Goal: Task Accomplishment & Management: Use online tool/utility

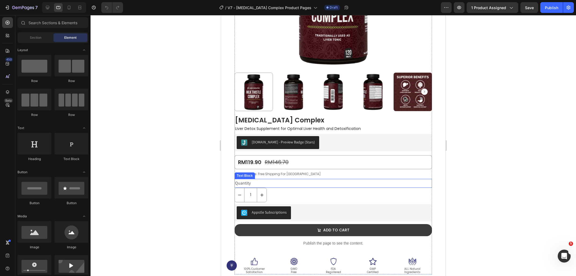
scroll to position [230, 0]
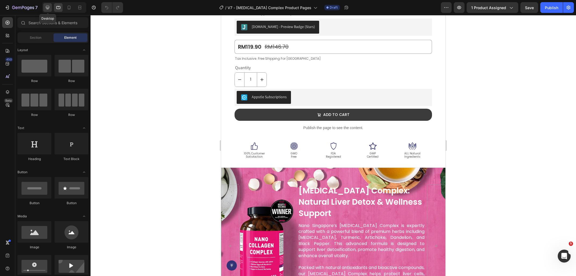
click at [51, 8] on div at bounding box center [47, 7] width 9 height 9
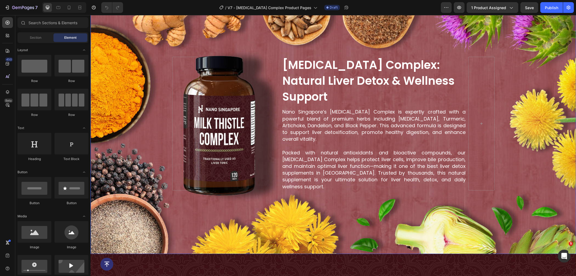
scroll to position [149, 0]
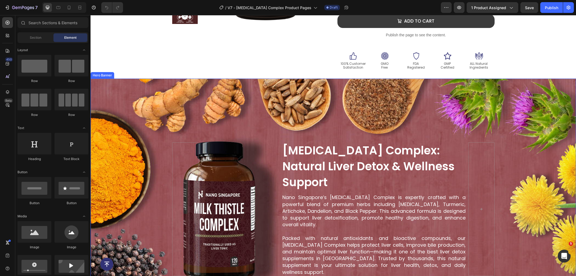
click at [230, 96] on div "Background Image" at bounding box center [334, 209] width 486 height 261
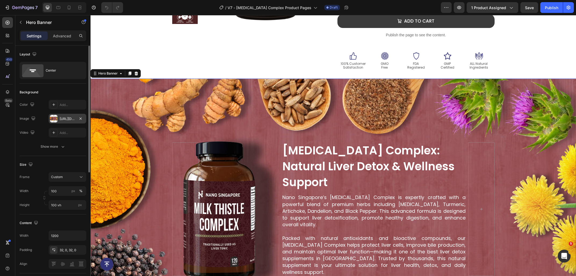
click at [65, 119] on div "[URL][DOMAIN_NAME]" at bounding box center [68, 118] width 16 height 5
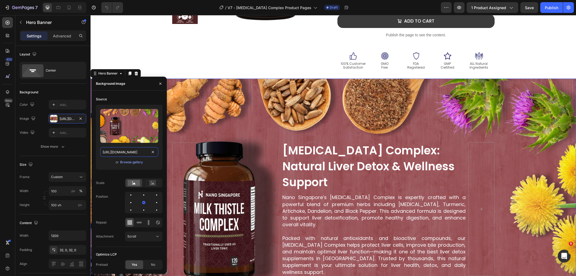
click at [123, 156] on input "[URL][DOMAIN_NAME]" at bounding box center [129, 152] width 58 height 10
click at [59, 10] on icon at bounding box center [58, 7] width 5 height 5
type input "60 vh"
type input "100%"
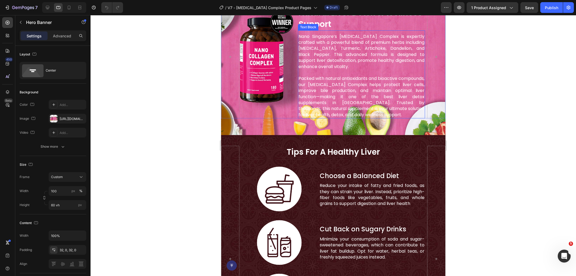
scroll to position [334, 0]
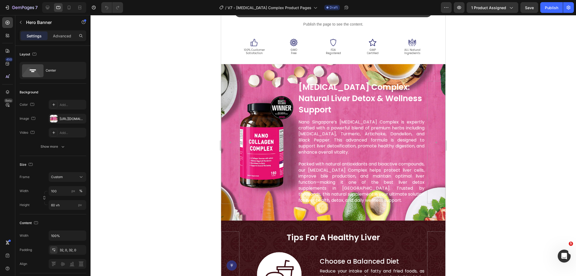
click at [299, 74] on div "Background Image" at bounding box center [333, 142] width 225 height 156
click at [59, 117] on div "[URL][DOMAIN_NAME]" at bounding box center [68, 119] width 38 height 10
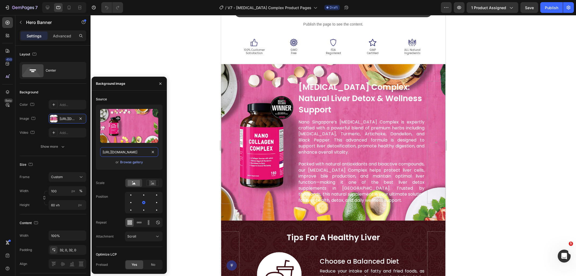
click at [136, 156] on input "[URL][DOMAIN_NAME]" at bounding box center [129, 152] width 58 height 10
paste input "3243938f-21b3-4969-8432-2a158efede53"
type input "[URL][DOMAIN_NAME]"
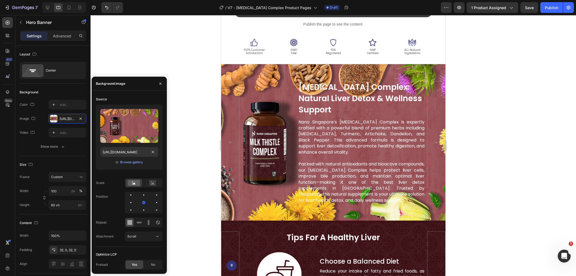
click at [183, 72] on div at bounding box center [334, 145] width 486 height 261
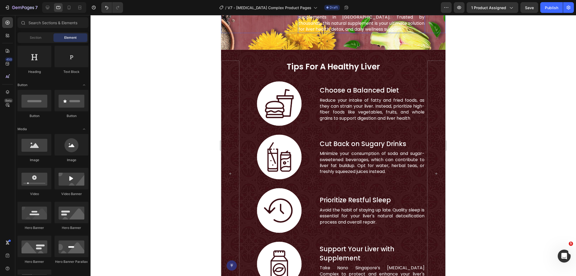
scroll to position [507, 0]
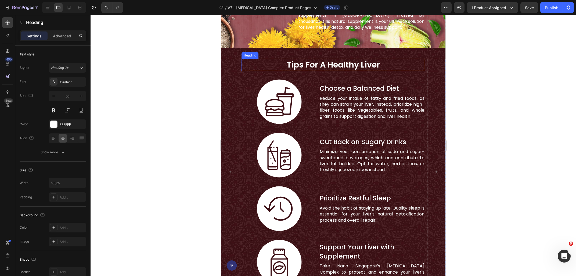
click at [325, 66] on h2 "tips for a healthy liver" at bounding box center [334, 65] width 184 height 12
click at [341, 90] on p "Choose a Balanced Diet" at bounding box center [372, 88] width 105 height 9
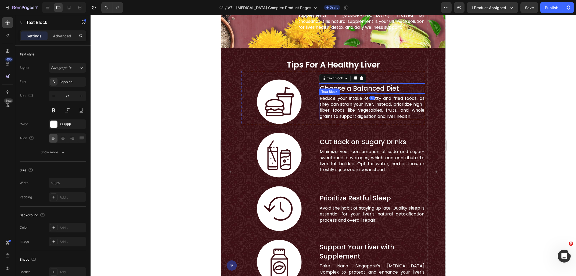
click at [341, 104] on p "Reduce your intake of fatty and fried foods, as they can strain your liver. Ins…" at bounding box center [372, 107] width 105 height 24
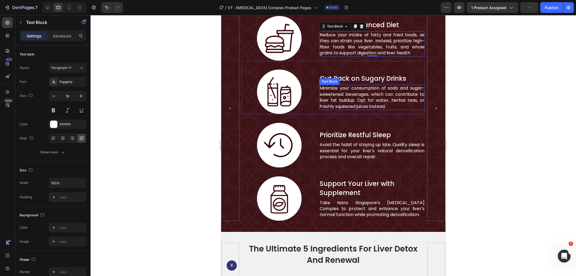
scroll to position [593, 0]
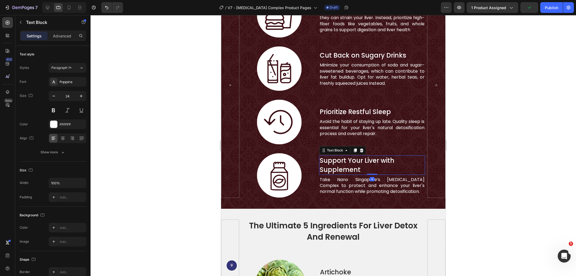
click at [340, 161] on p "Support Your Liver with Supplement" at bounding box center [372, 165] width 105 height 18
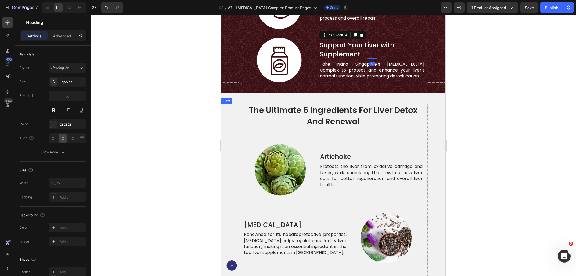
click at [317, 121] on h2 "the ultimate 5 ingredients for liver detox and renewal" at bounding box center [334, 116] width 180 height 24
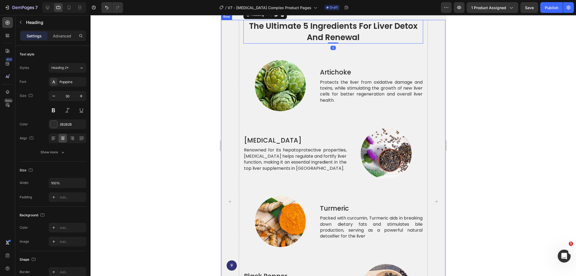
scroll to position [795, 0]
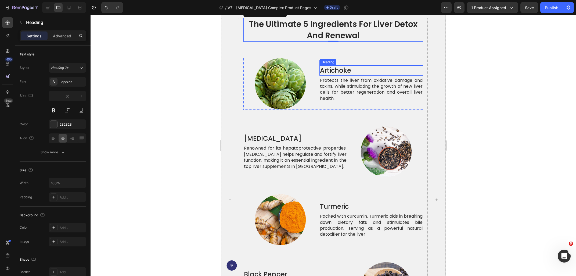
click at [346, 70] on h2 "artichoke" at bounding box center [372, 70] width 104 height 10
click at [343, 87] on p "Protects the liver from oxidative damage and toxins, while stimulating the grow…" at bounding box center [371, 89] width 103 height 24
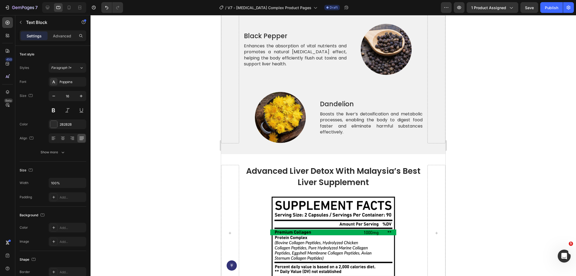
scroll to position [1083, 0]
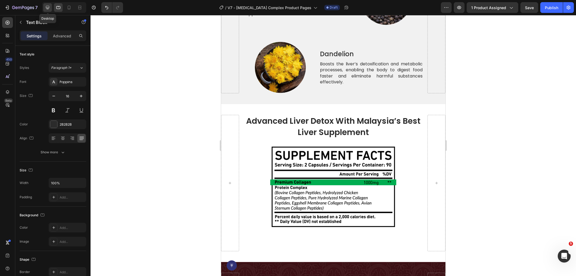
click at [48, 8] on icon at bounding box center [47, 7] width 3 height 3
type input "18"
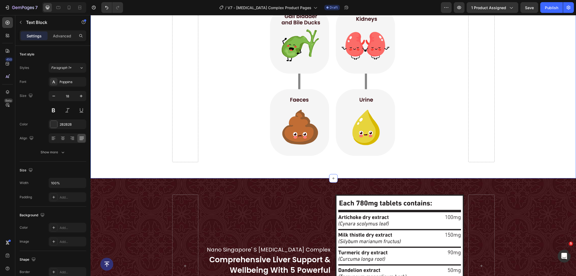
scroll to position [1481, 0]
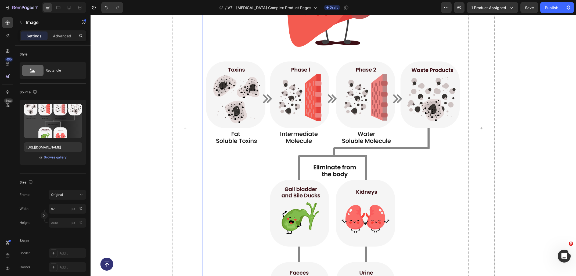
click at [295, 144] on img at bounding box center [333, 152] width 254 height 365
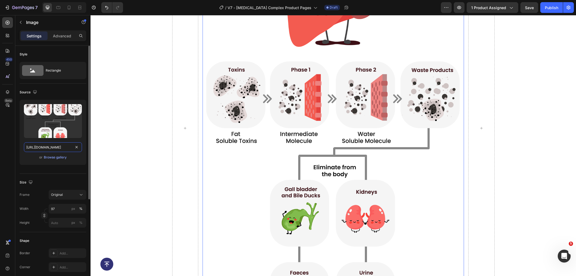
click at [57, 146] on input "[URL][DOMAIN_NAME]" at bounding box center [53, 147] width 58 height 10
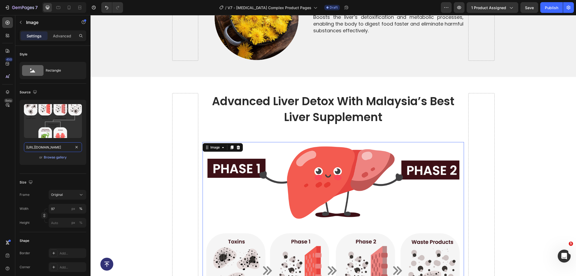
scroll to position [1308, 0]
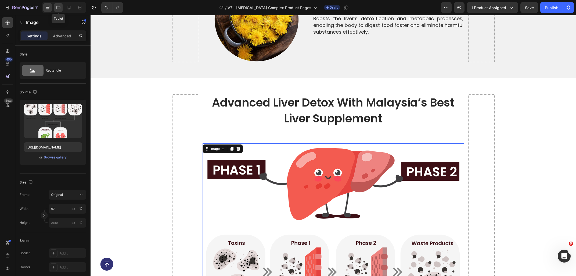
click at [62, 9] on div at bounding box center [58, 7] width 9 height 9
type input "100"
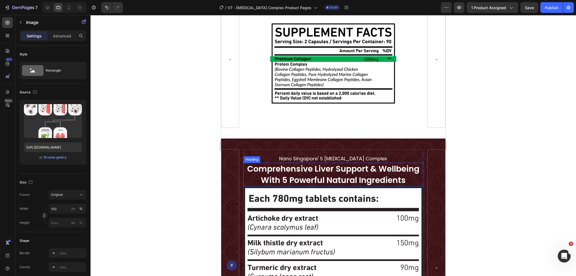
scroll to position [1089, 0]
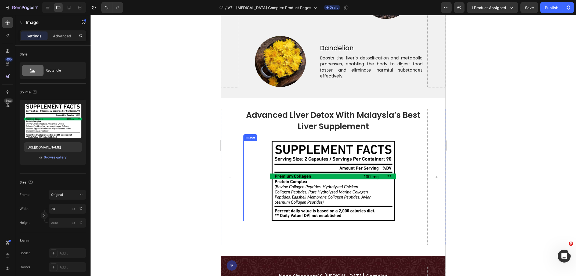
click at [301, 157] on img at bounding box center [333, 181] width 126 height 80
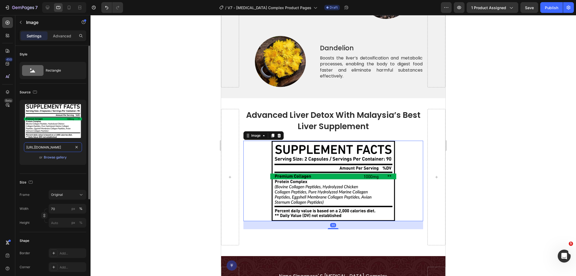
click at [52, 146] on input "[URL][DOMAIN_NAME]" at bounding box center [53, 147] width 58 height 10
paste input "a8d3b440-74b6-4f6e-89d0-711d083f810c/-/format/auto/-/preview/3000x3000/-/qualit…"
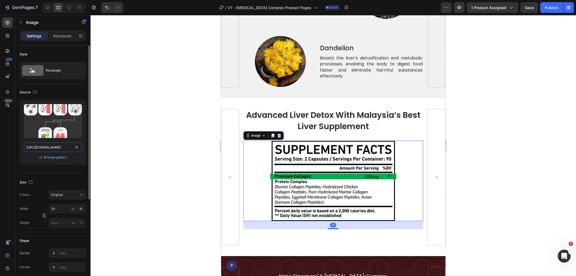
scroll to position [0, 210]
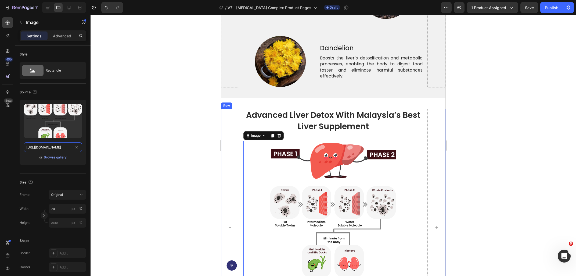
type input "[URL][DOMAIN_NAME]"
click at [487, 158] on div at bounding box center [334, 145] width 486 height 261
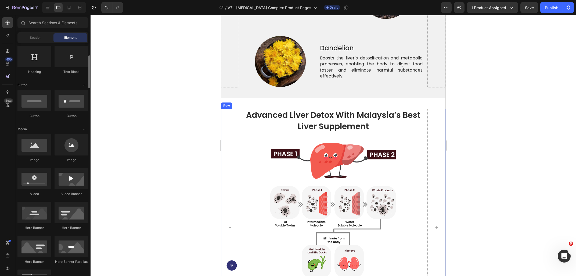
scroll to position [87, 0]
click at [371, 158] on img at bounding box center [333, 231] width 126 height 181
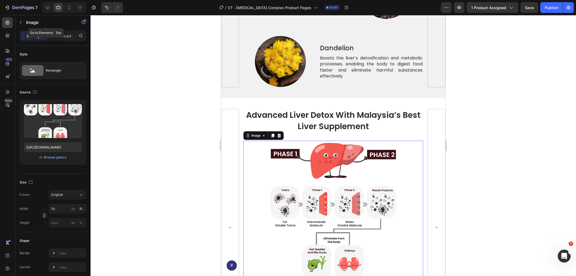
click at [57, 29] on div "Image" at bounding box center [45, 22] width 61 height 15
click at [58, 38] on p "Advanced" at bounding box center [62, 36] width 18 height 6
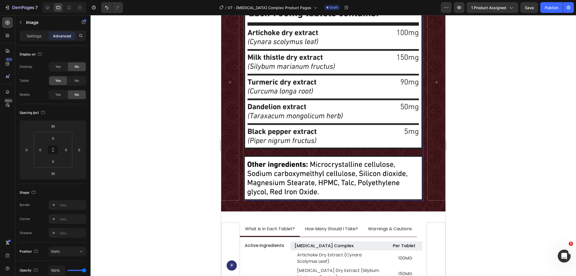
scroll to position [1377, 0]
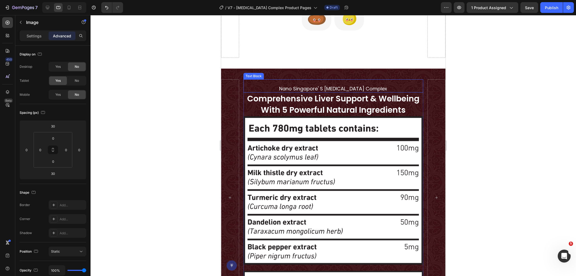
click at [314, 87] on p "nano singapore' s [MEDICAL_DATA] complex" at bounding box center [333, 88] width 179 height 7
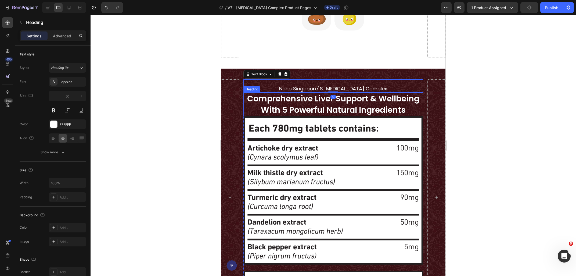
click at [309, 99] on h2 "comprehensive liver support & wellbeing with 5 powerful natural ingredients" at bounding box center [334, 104] width 180 height 24
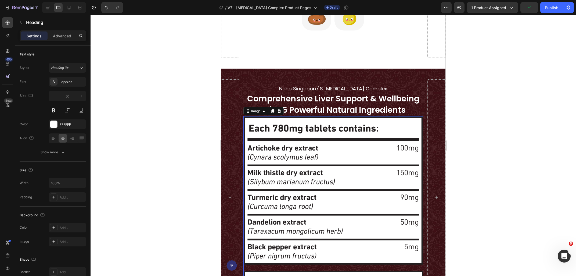
click at [338, 162] on img at bounding box center [334, 216] width 180 height 200
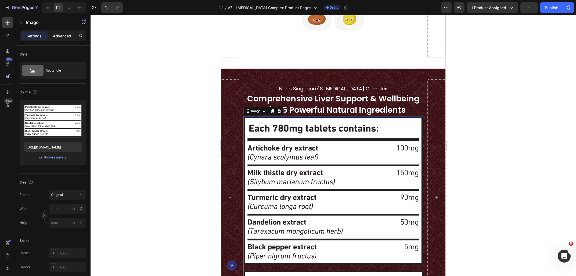
click at [66, 36] on p "Advanced" at bounding box center [62, 36] width 18 height 6
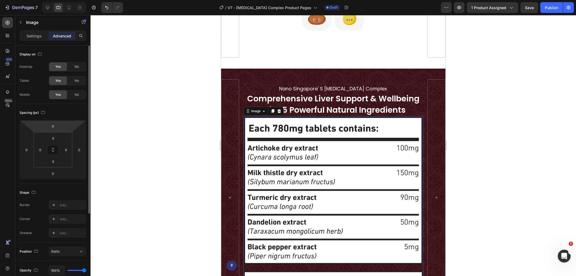
click at [54, 0] on html "7 Version history / V7 - [MEDICAL_DATA] Complex Product Pages Draft Preview 1 p…" at bounding box center [288, 0] width 576 height 0
click at [56, 124] on input "0" at bounding box center [53, 126] width 11 height 8
click at [53, 125] on input "0" at bounding box center [53, 126] width 11 height 8
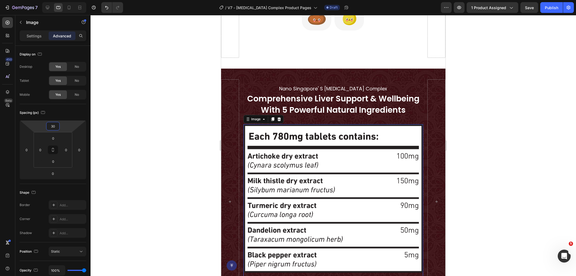
type input "30"
click at [322, 172] on img at bounding box center [334, 224] width 180 height 200
click at [34, 37] on p "Settings" at bounding box center [34, 36] width 15 height 6
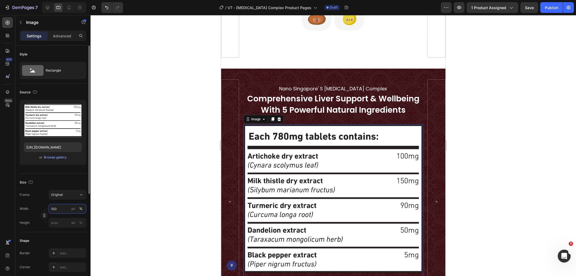
click at [60, 206] on input "100" at bounding box center [68, 209] width 38 height 10
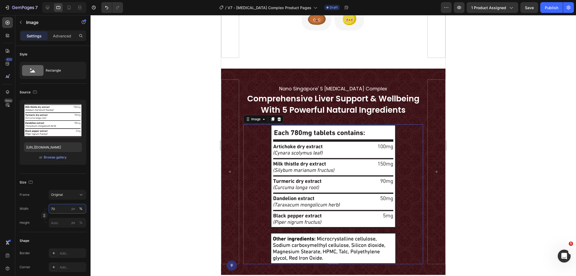
type input "70"
click at [496, 189] on div at bounding box center [334, 145] width 486 height 261
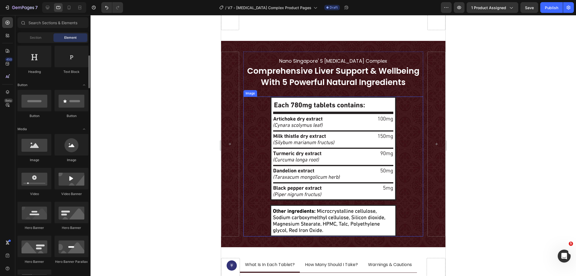
scroll to position [1406, 0]
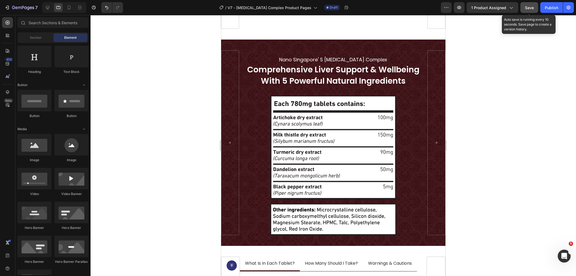
click at [535, 11] on button "Save" at bounding box center [530, 7] width 18 height 11
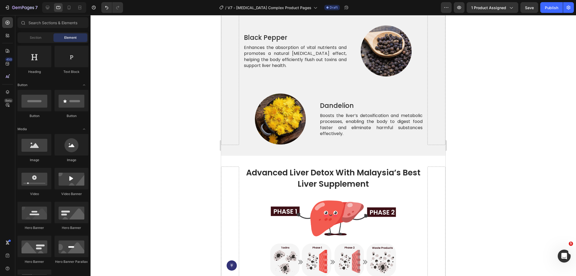
scroll to position [1176, 0]
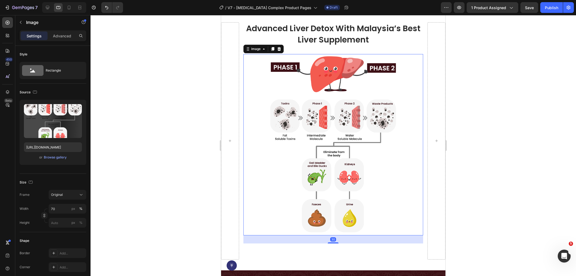
click at [319, 159] on img at bounding box center [333, 144] width 126 height 181
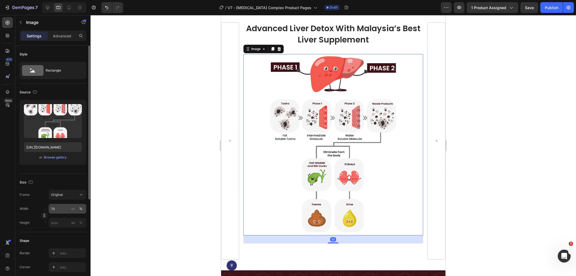
click at [67, 211] on input "70" at bounding box center [68, 209] width 38 height 10
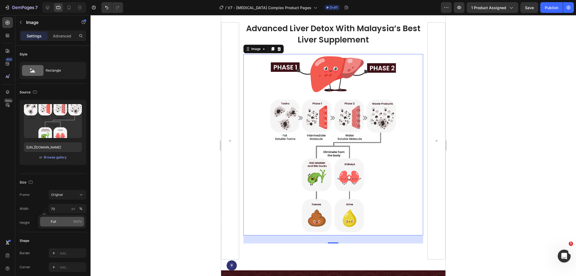
click at [61, 219] on p "Full 100%" at bounding box center [66, 221] width 31 height 5
type input "100"
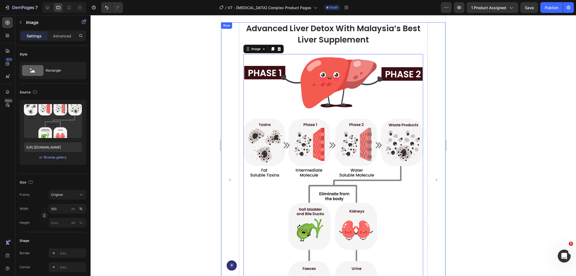
click at [504, 147] on div at bounding box center [334, 145] width 486 height 261
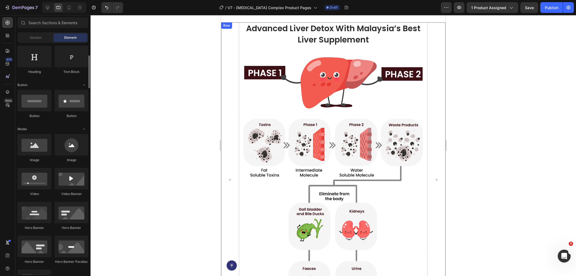
scroll to position [87, 0]
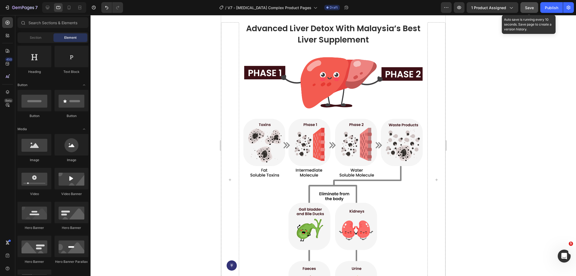
click at [522, 8] on button "Save" at bounding box center [530, 7] width 18 height 11
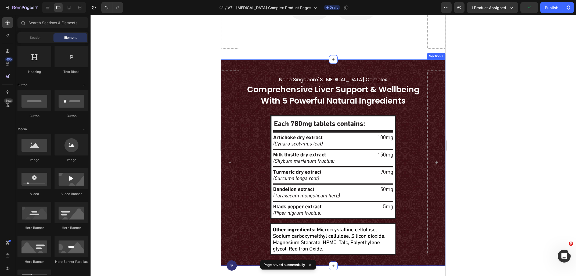
scroll to position [1320, 0]
